Goal: Navigation & Orientation: Find specific page/section

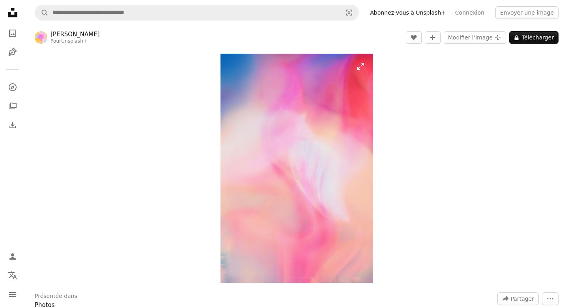
click at [267, 71] on img "Zoom sur cette image" at bounding box center [297, 168] width 153 height 229
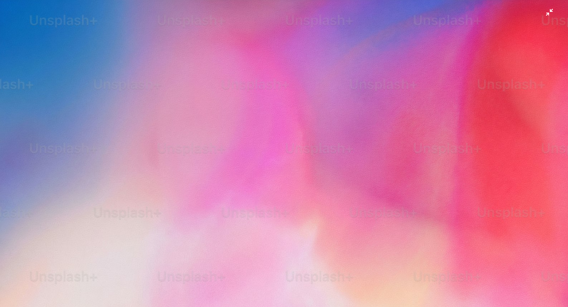
scroll to position [273, 0]
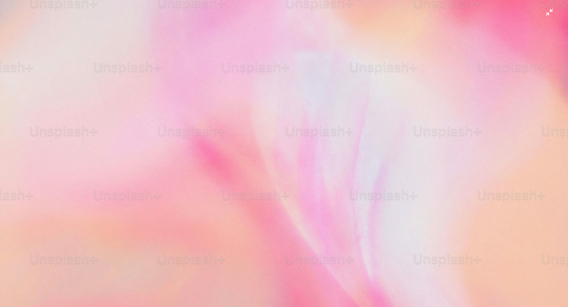
click at [267, 10] on img "Zoom arrière sur cette image" at bounding box center [284, 153] width 569 height 853
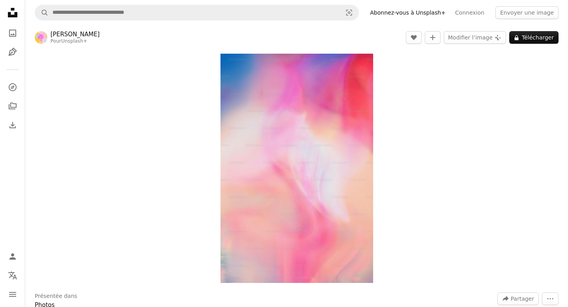
click at [267, 13] on link "Abonnez-vous à Unsplash+" at bounding box center [407, 12] width 85 height 13
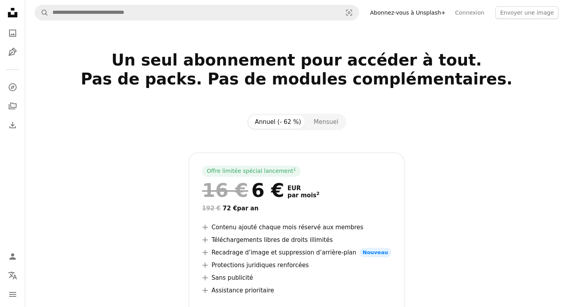
click at [267, 10] on link "Abonnez-vous à Unsplash+" at bounding box center [407, 12] width 85 height 13
click at [8, 33] on icon "A photo" at bounding box center [12, 32] width 9 height 9
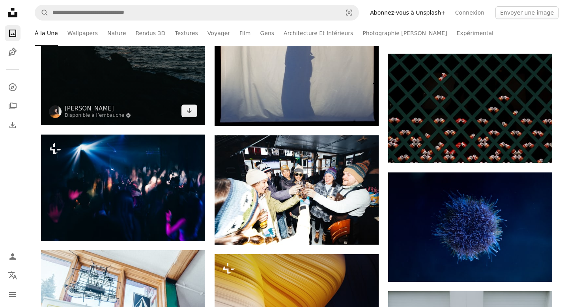
scroll to position [5251, 0]
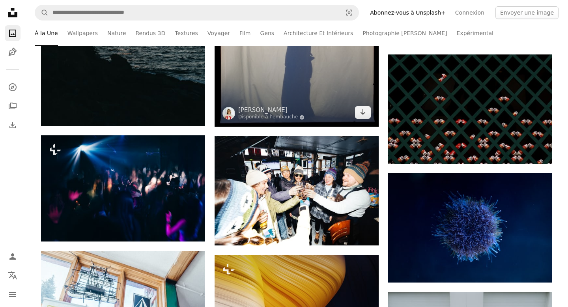
click at [267, 82] on img at bounding box center [297, 29] width 164 height 196
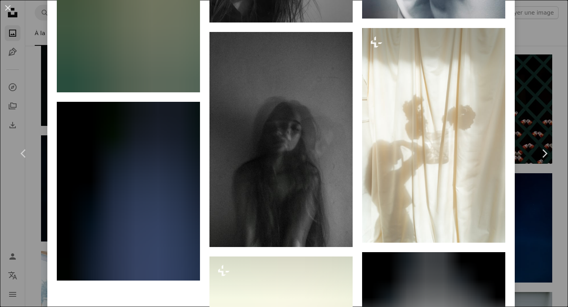
scroll to position [5202, 0]
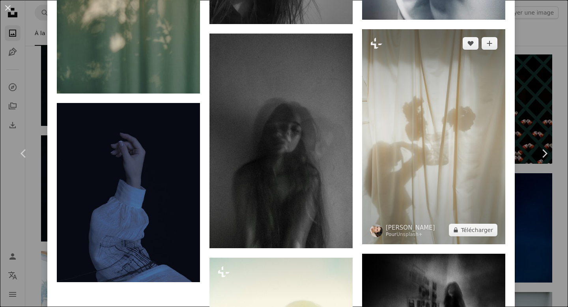
click at [267, 233] on img at bounding box center [433, 136] width 143 height 215
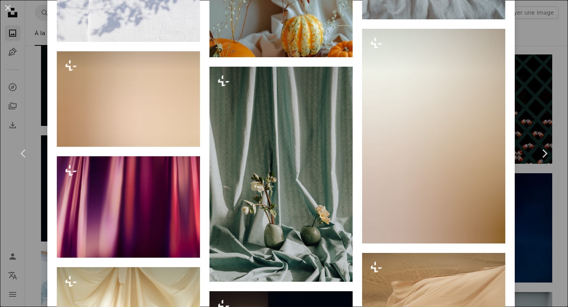
scroll to position [1420, 0]
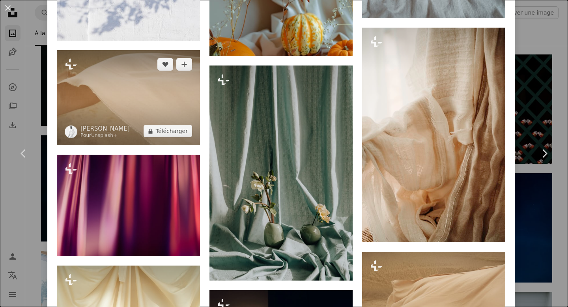
click at [120, 103] on img at bounding box center [128, 97] width 143 height 95
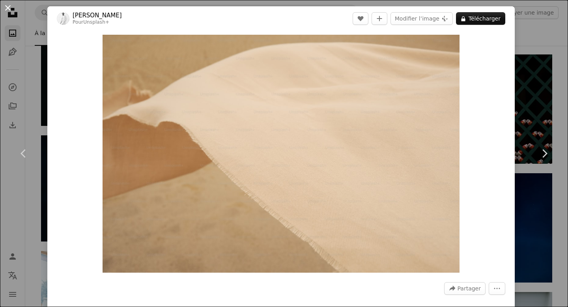
click at [8, 6] on button "An X shape" at bounding box center [7, 7] width 9 height 9
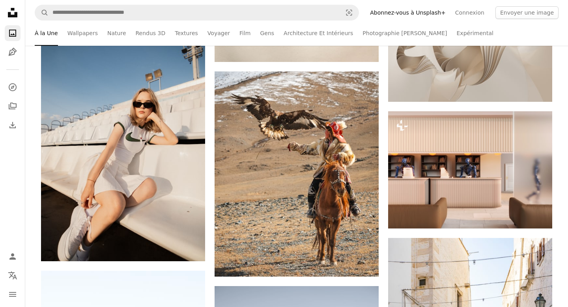
scroll to position [8597, 0]
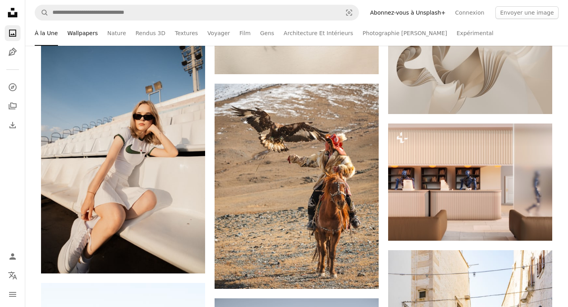
click at [76, 36] on link "Wallpapers" at bounding box center [82, 33] width 30 height 25
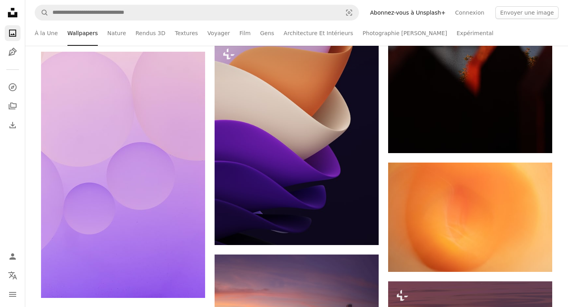
scroll to position [875, 0]
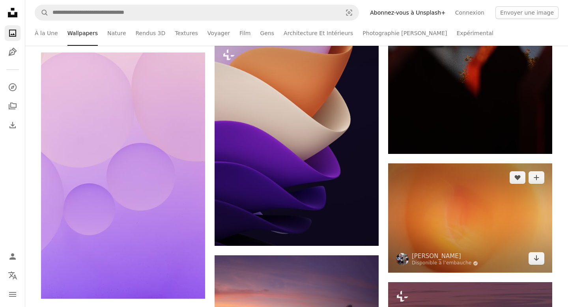
click at [267, 200] on img at bounding box center [470, 217] width 164 height 109
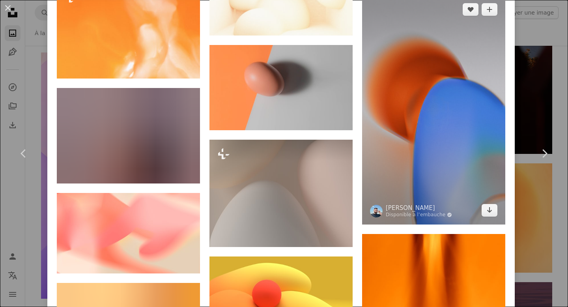
scroll to position [1299, 0]
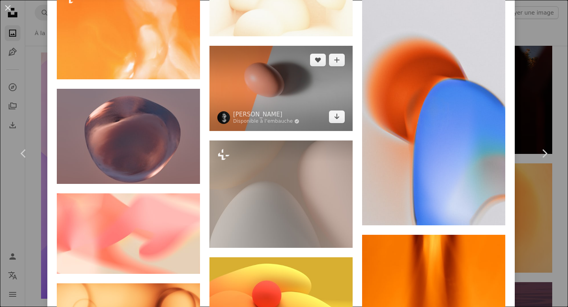
click at [267, 99] on img at bounding box center [280, 88] width 143 height 85
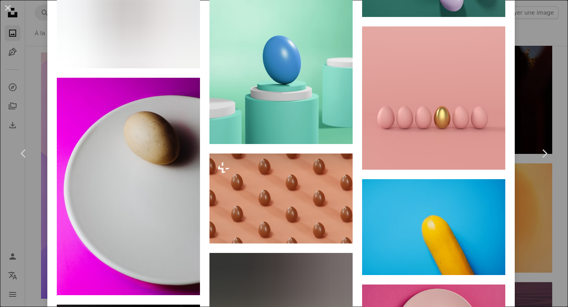
scroll to position [2760, 0]
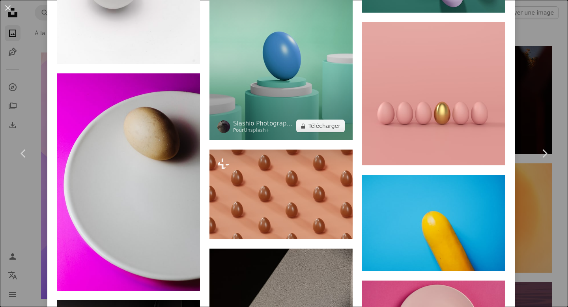
click at [267, 140] on img at bounding box center [280, 44] width 143 height 191
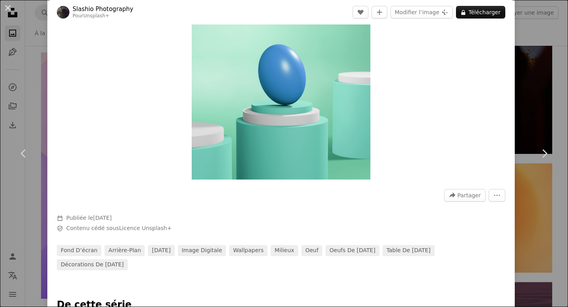
scroll to position [93, 0]
click at [41, 60] on div "An X shape Chevron left Chevron right Slashio Photography Pour Unsplash+ A hear…" at bounding box center [284, 153] width 568 height 307
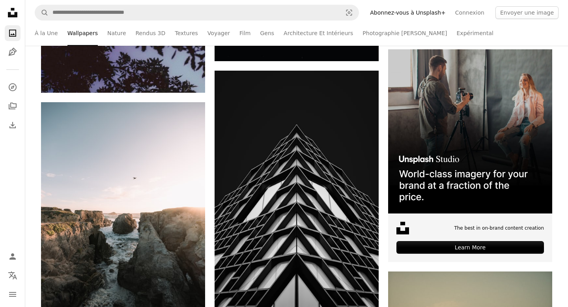
scroll to position [2320, 0]
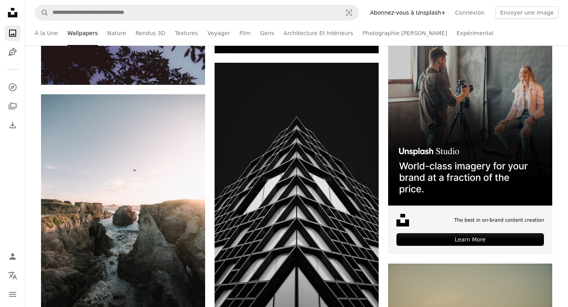
click at [82, 32] on li "Wallpapers" at bounding box center [82, 33] width 30 height 25
click at [83, 33] on li "Wallpapers" at bounding box center [82, 33] width 30 height 25
click at [267, 15] on link "Connexion" at bounding box center [470, 12] width 39 height 13
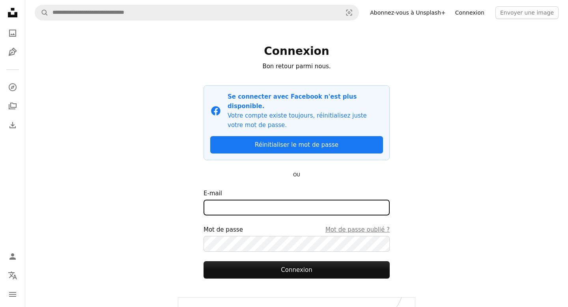
type input "**********"
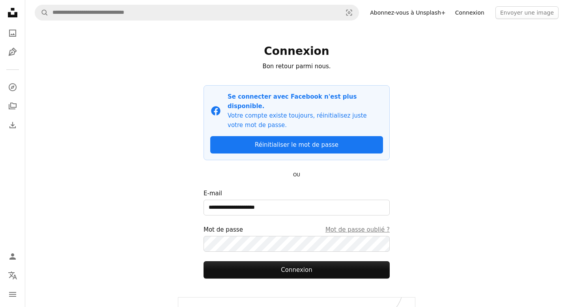
click at [267, 15] on link "Connexion" at bounding box center [470, 12] width 39 height 13
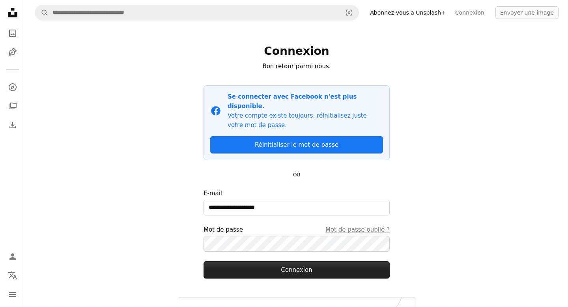
click at [267, 261] on button "Connexion" at bounding box center [297, 269] width 186 height 17
